Goal: Information Seeking & Learning: Check status

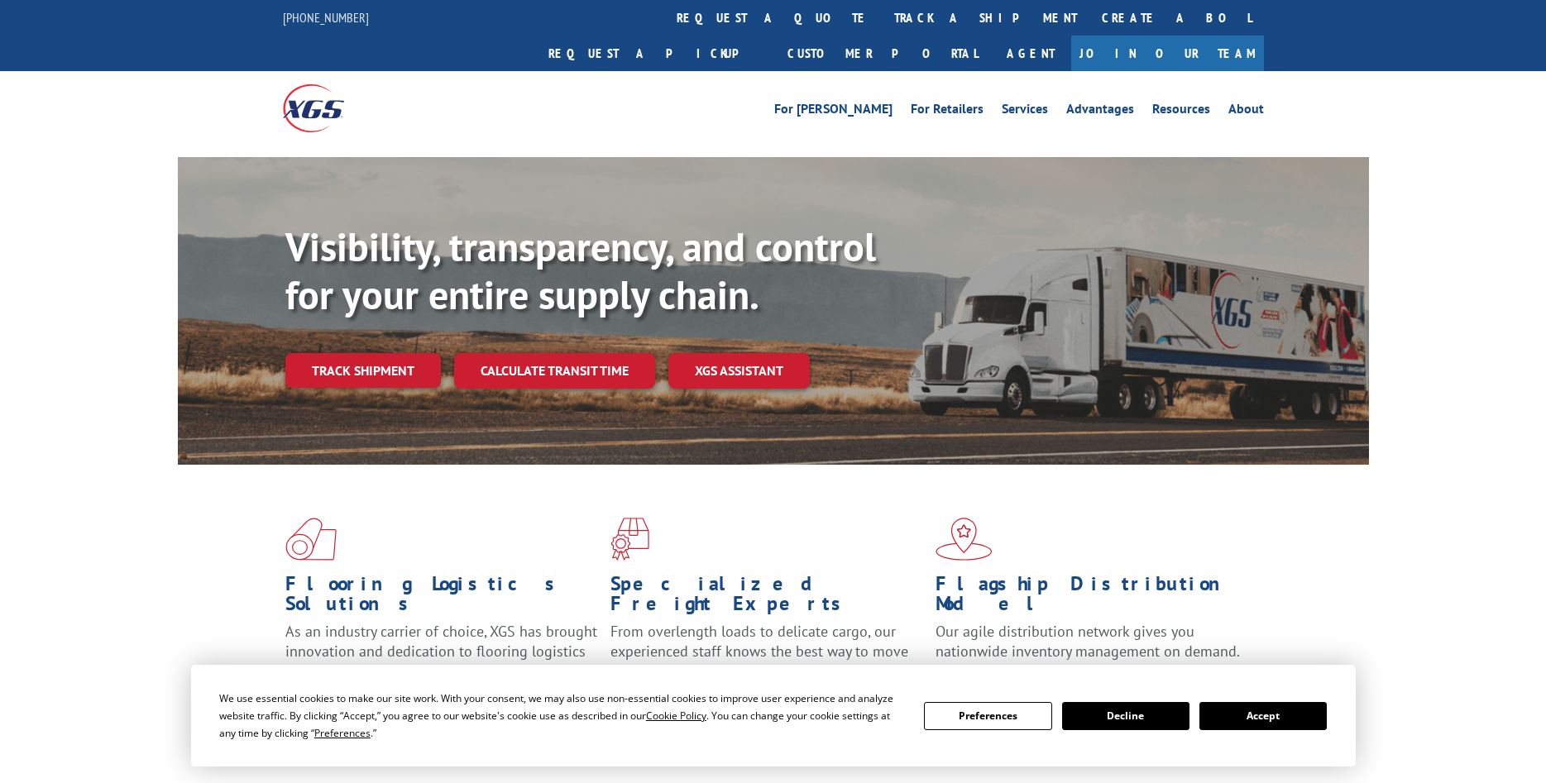
drag, startPoint x: 700, startPoint y: 17, endPoint x: 672, endPoint y: 43, distance: 37.4
click at [882, 17] on link "track a shipment" at bounding box center [986, 18] width 208 height 36
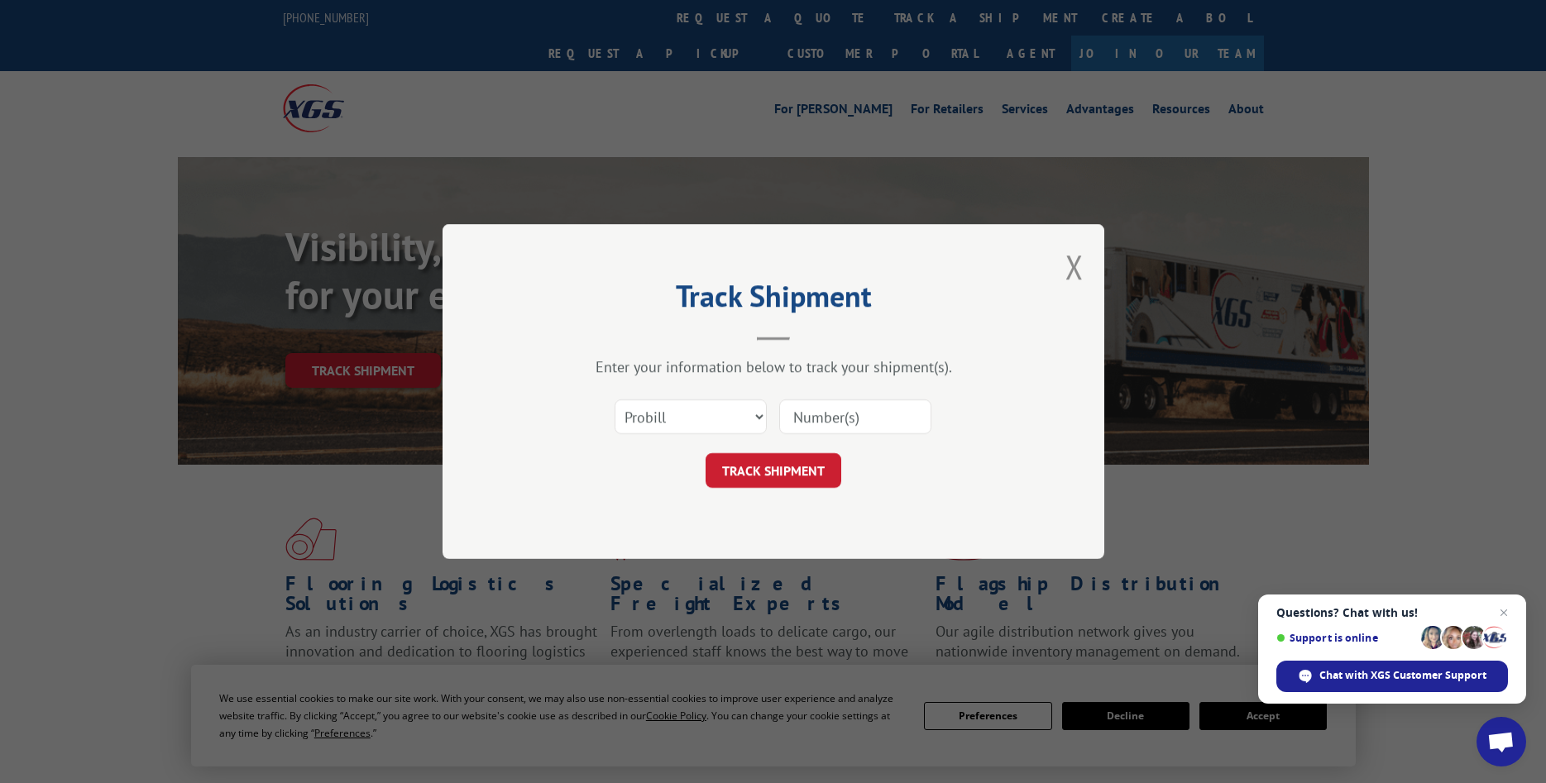
paste input "2880450"
type input "2880450"
click at [768, 475] on button "TRACK SHIPMENT" at bounding box center [773, 470] width 136 height 35
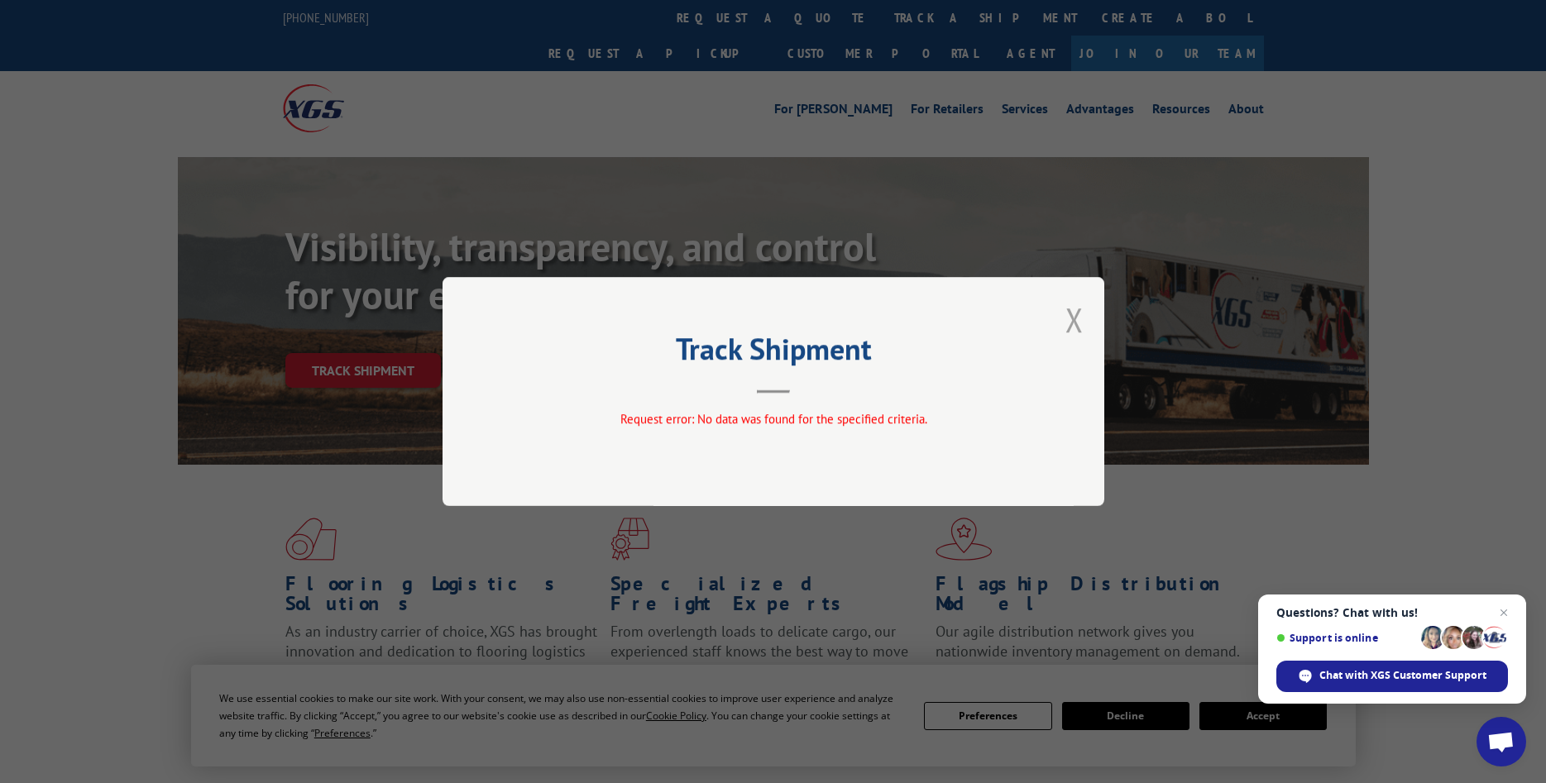
click at [1076, 322] on button "Close modal" at bounding box center [1074, 320] width 18 height 44
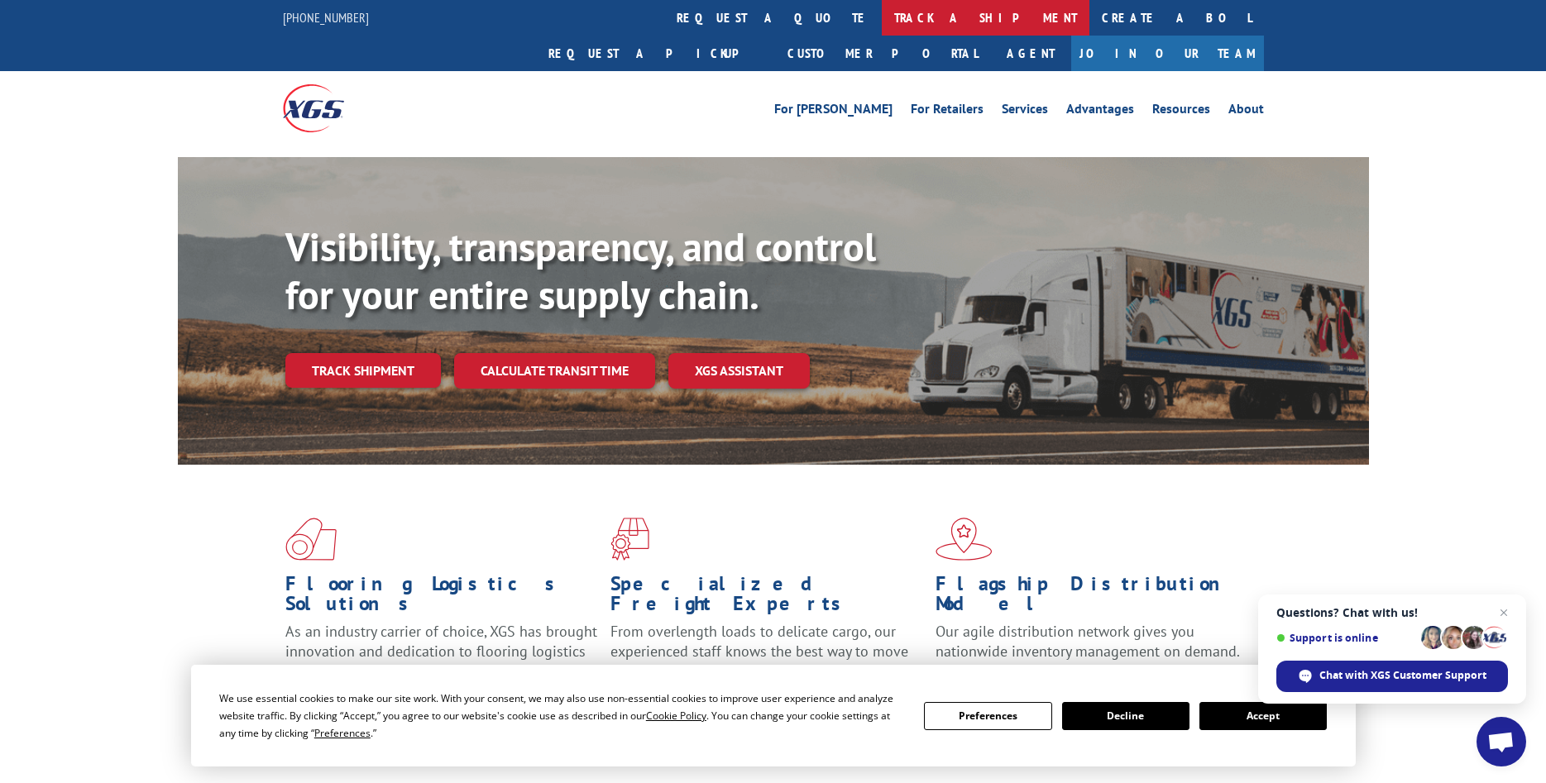
click at [882, 16] on link "track a shipment" at bounding box center [986, 18] width 208 height 36
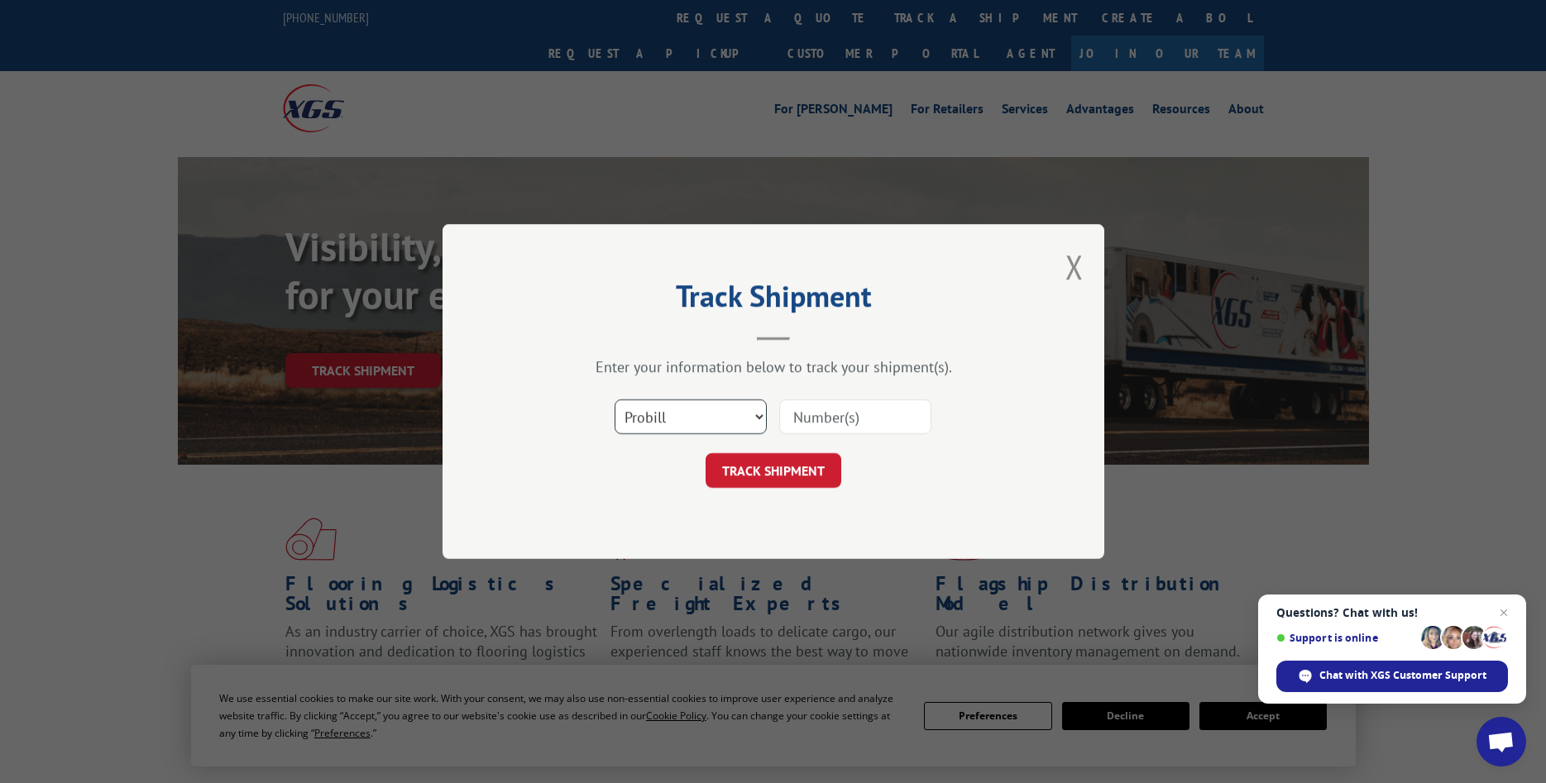
click at [614, 399] on select "Select category... Probill BOL PO" at bounding box center [690, 416] width 152 height 35
select select "bol"
click option "BOL" at bounding box center [0, 0] width 0 height 0
click at [792, 414] on input at bounding box center [855, 416] width 152 height 35
paste input "2880450"
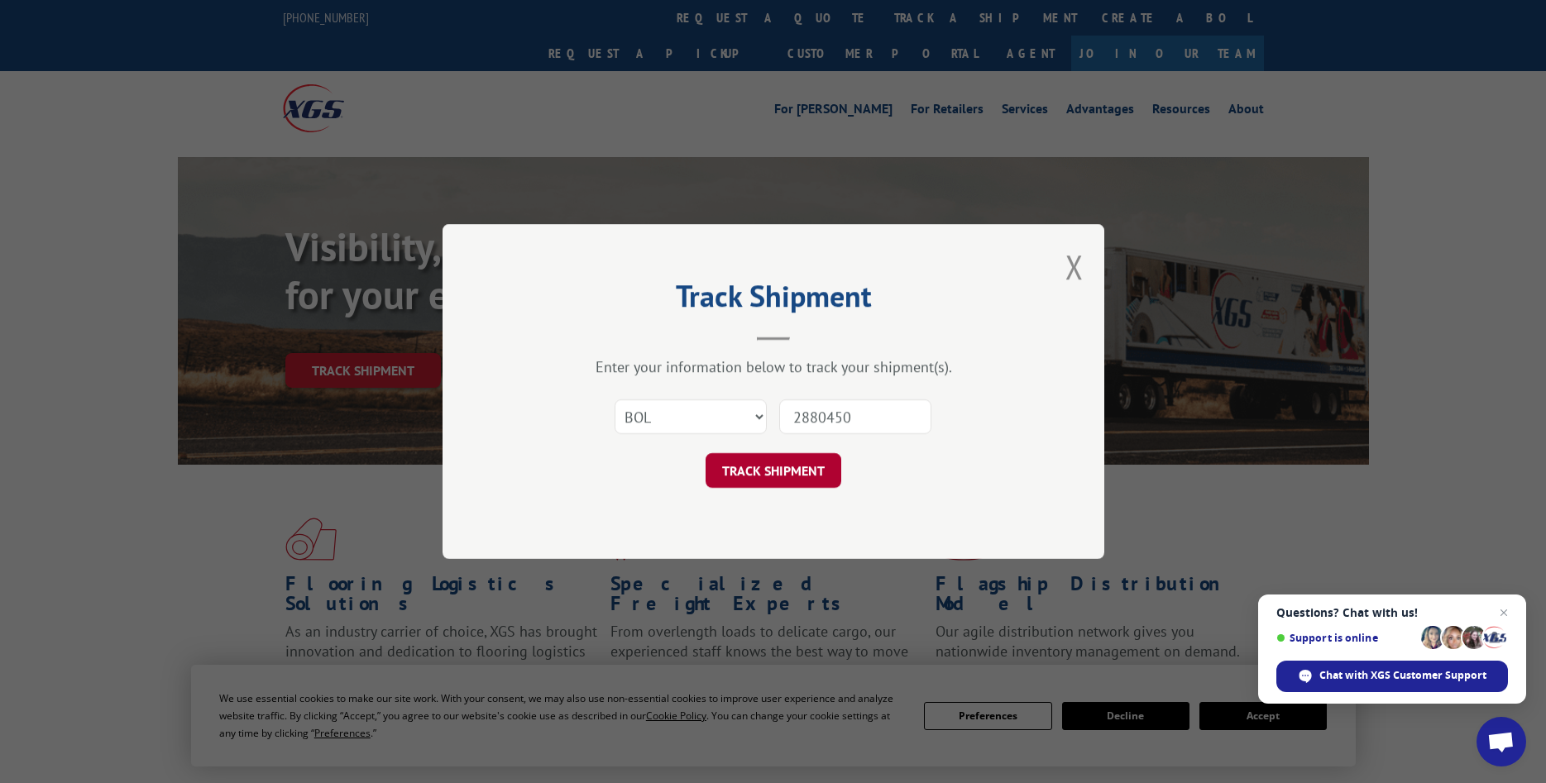
type input "2880450"
click at [772, 474] on button "TRACK SHIPMENT" at bounding box center [773, 470] width 136 height 35
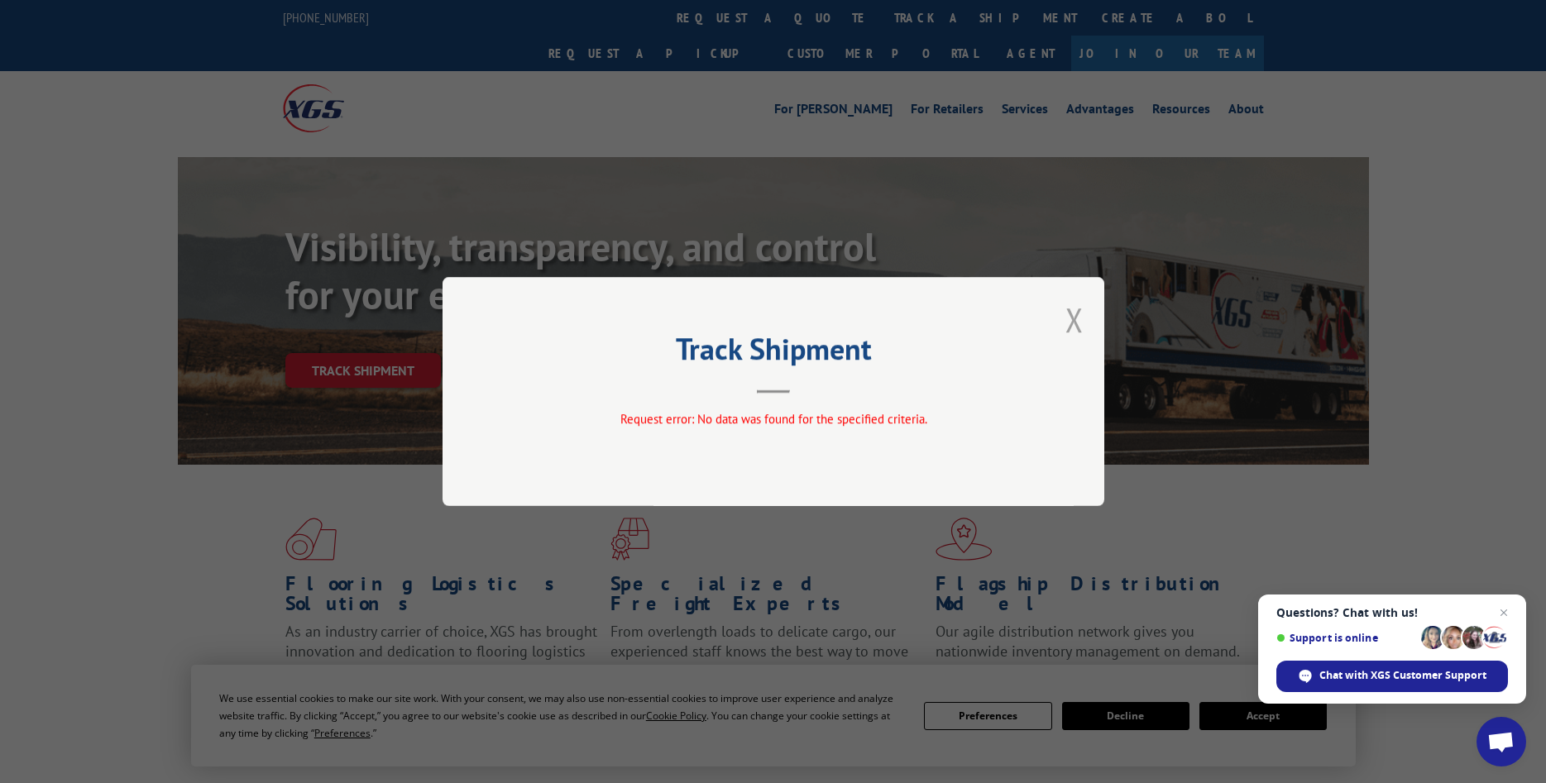
click at [1071, 318] on button "Close modal" at bounding box center [1074, 320] width 18 height 44
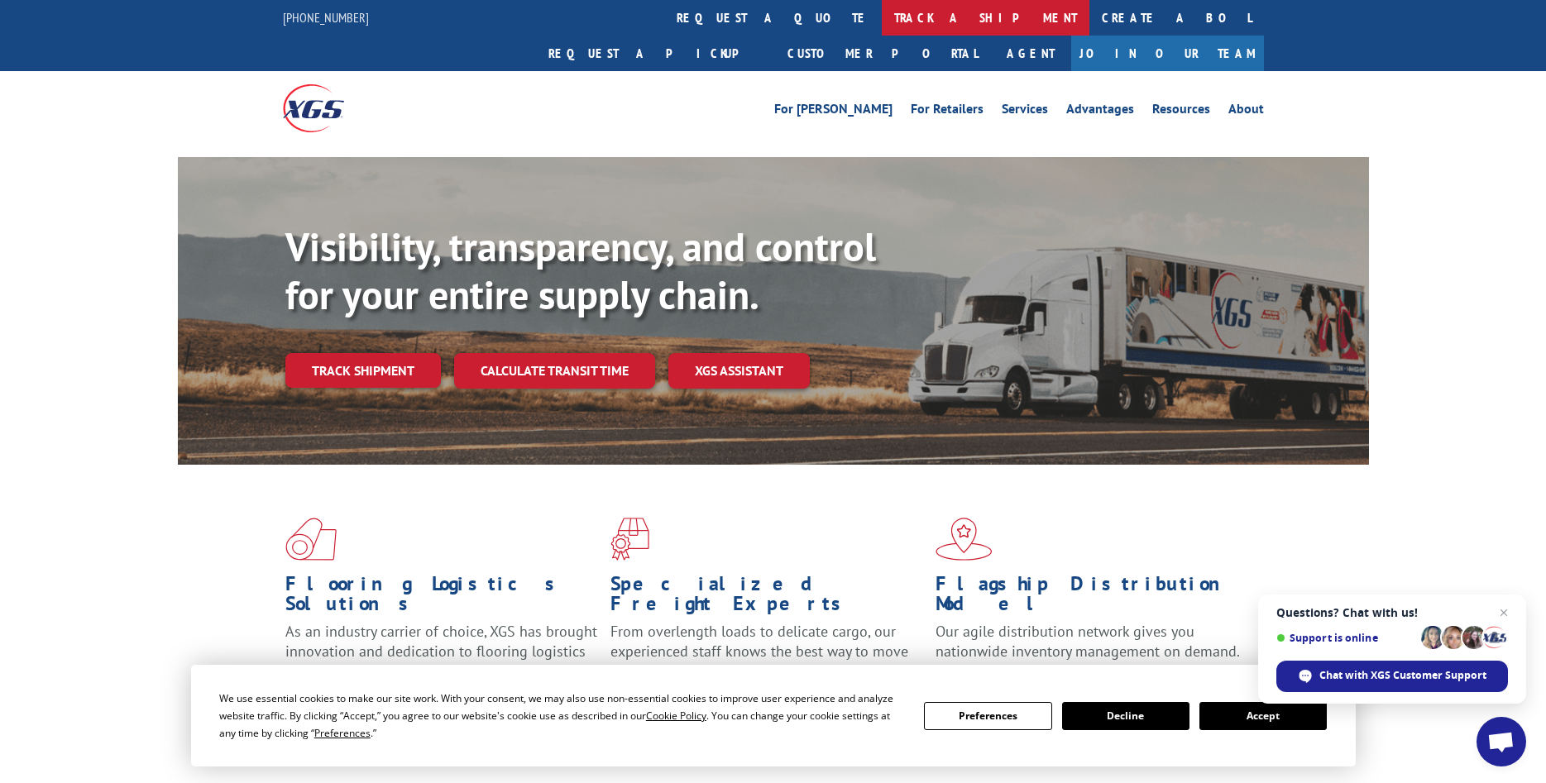
click at [882, 22] on link "track a shipment" at bounding box center [986, 18] width 208 height 36
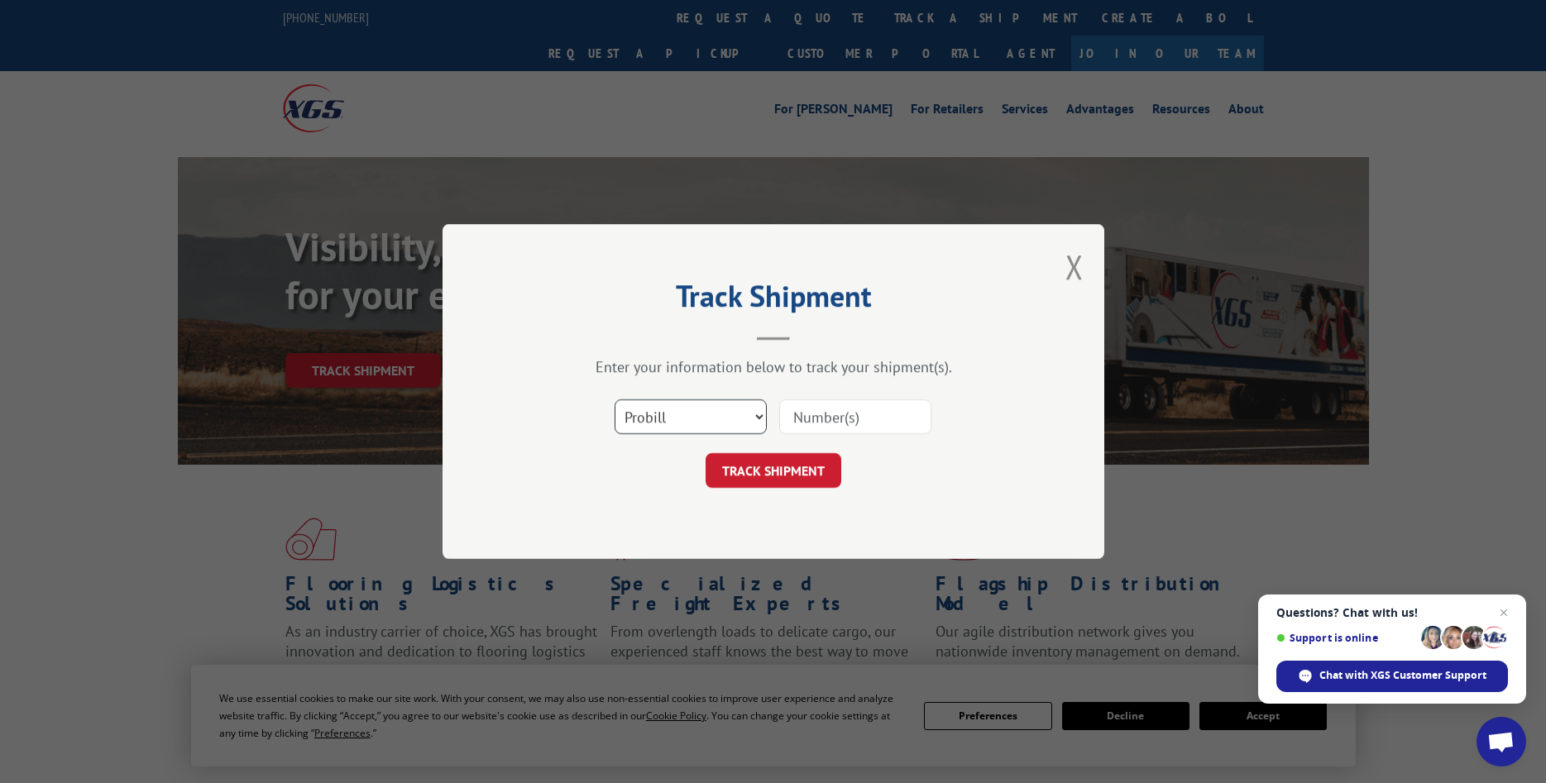
click at [614, 399] on select "Select category... Probill BOL PO" at bounding box center [690, 416] width 152 height 35
click at [842, 522] on div "Track Shipment Enter your information below to track your shipment(s). Select c…" at bounding box center [773, 391] width 662 height 335
click at [1070, 267] on button "Close modal" at bounding box center [1074, 267] width 18 height 44
